Goal: Transaction & Acquisition: Subscribe to service/newsletter

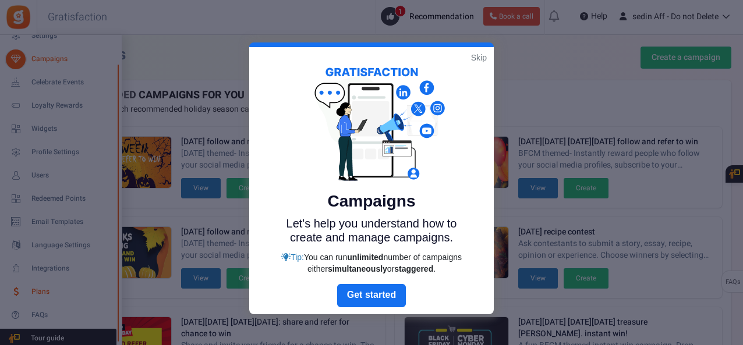
scroll to position [253, 0]
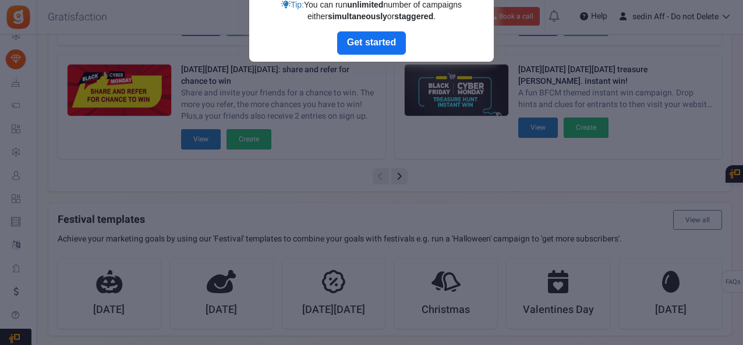
click at [38, 301] on div at bounding box center [371, 172] width 743 height 345
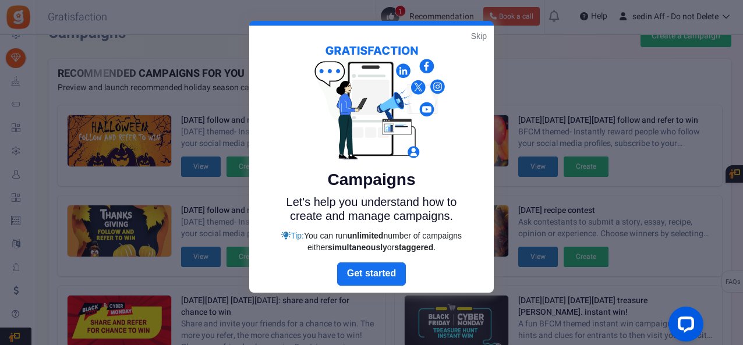
scroll to position [20, 0]
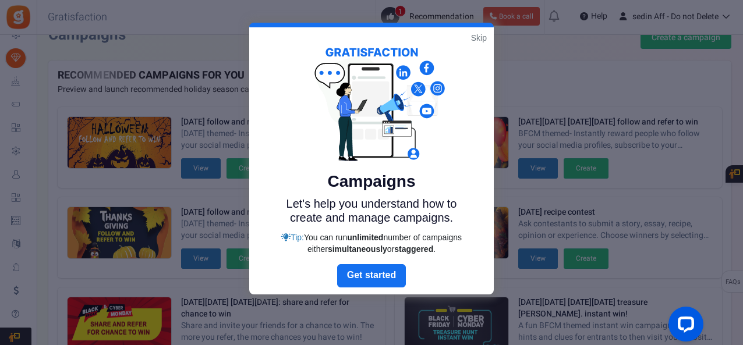
click at [485, 32] on link "Skip" at bounding box center [479, 38] width 16 height 12
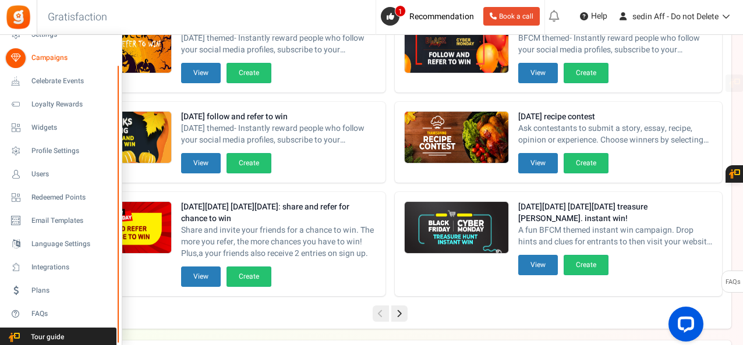
scroll to position [311, 0]
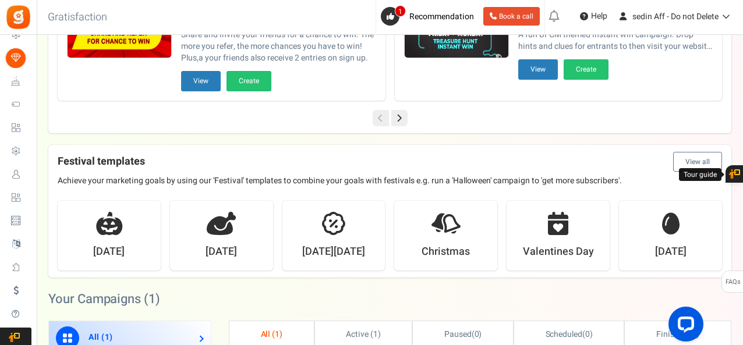
click at [0, 0] on span "Plans" at bounding box center [0, 0] width 0 height 0
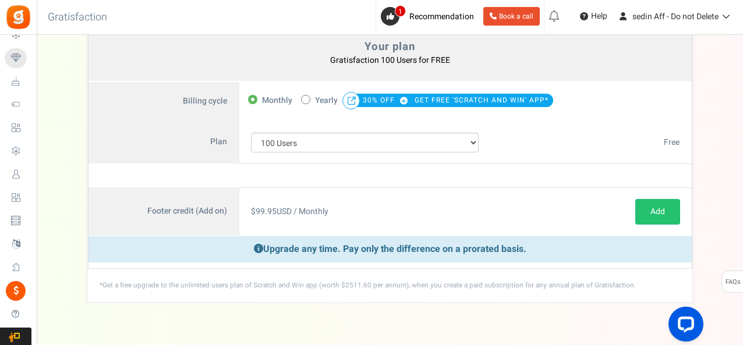
scroll to position [109, 0]
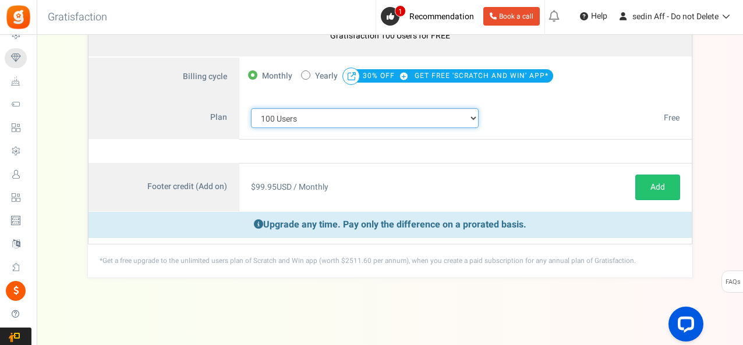
click at [363, 114] on select "100 Users 200 Users 500 Users 1000 Users 2000 Users 3000 Users 4000 Users 5000 …" at bounding box center [365, 118] width 228 height 20
click at [251, 108] on select "100 Users 200 Users 500 Users 1000 Users 2000 Users 3000 Users 4000 Users 5000 …" at bounding box center [365, 118] width 228 height 20
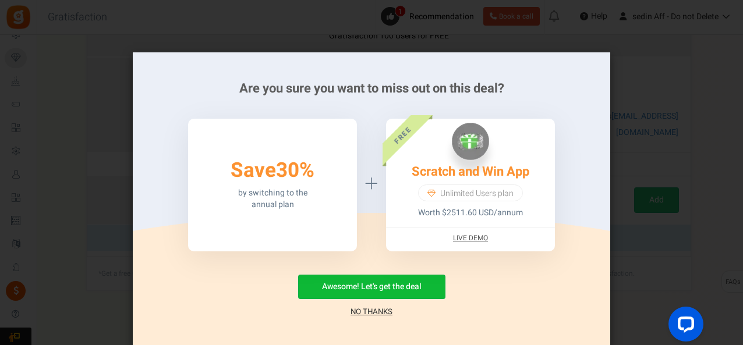
click at [375, 311] on link "No Thanks" at bounding box center [372, 312] width 42 height 12
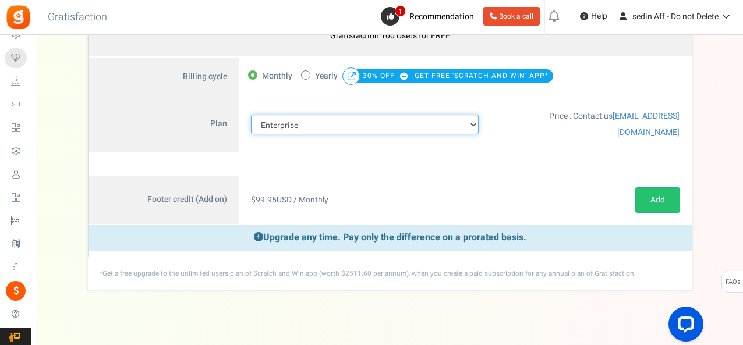
drag, startPoint x: 328, startPoint y: 117, endPoint x: 326, endPoint y: 126, distance: 9.8
click at [328, 117] on select "100 Users 200 Users 500 Users 1000 Users 2000 Users 3000 Users 4000 Users 5000 …" at bounding box center [365, 125] width 228 height 20
click at [284, 95] on div "Monthly 50% OFF Limited time offer! Yearly 30% OFF GET FREE 'SCRATCH AND WIN' A…" at bounding box center [440, 78] width 402 height 40
click at [286, 115] on select "100 Users 200 Users 500 Users 1000 Users 2000 Users 3000 Users 4000 Users 5000 …" at bounding box center [365, 125] width 228 height 20
select select "716"
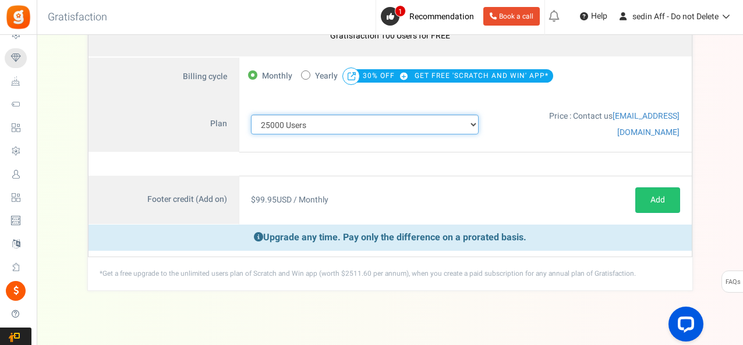
click at [251, 115] on select "100 Users 200 Users 500 Users 1000 Users 2000 Users 3000 Users 4000 Users 5000 …" at bounding box center [365, 125] width 228 height 20
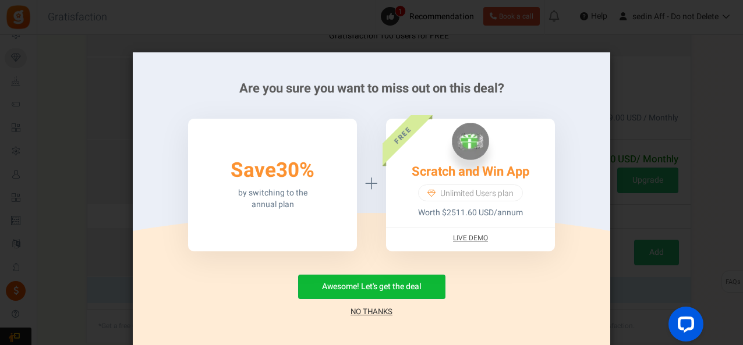
click at [370, 308] on link "No Thanks" at bounding box center [372, 312] width 42 height 12
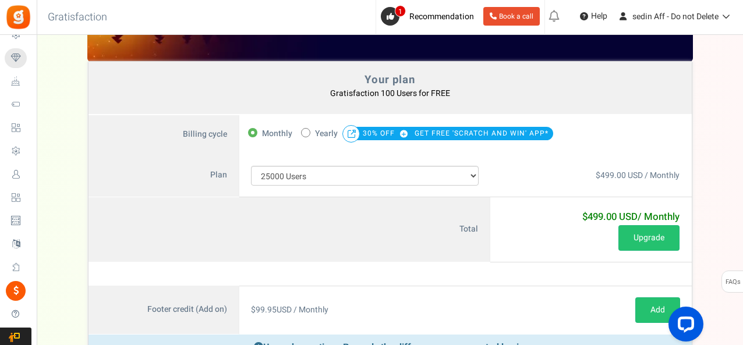
scroll to position [0, 0]
